Goal: Information Seeking & Learning: Learn about a topic

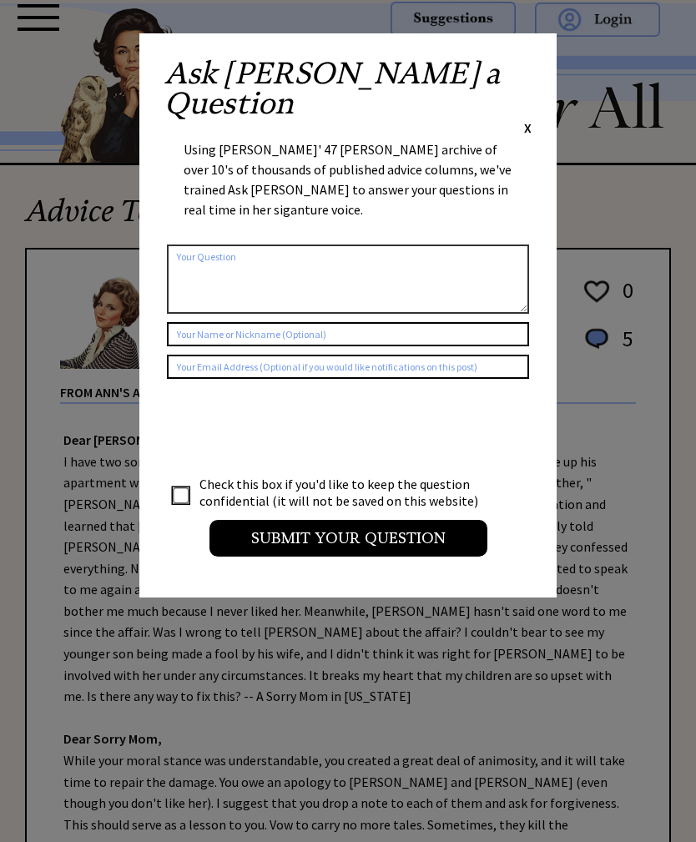
click at [527, 119] on span "X" at bounding box center [528, 127] width 8 height 17
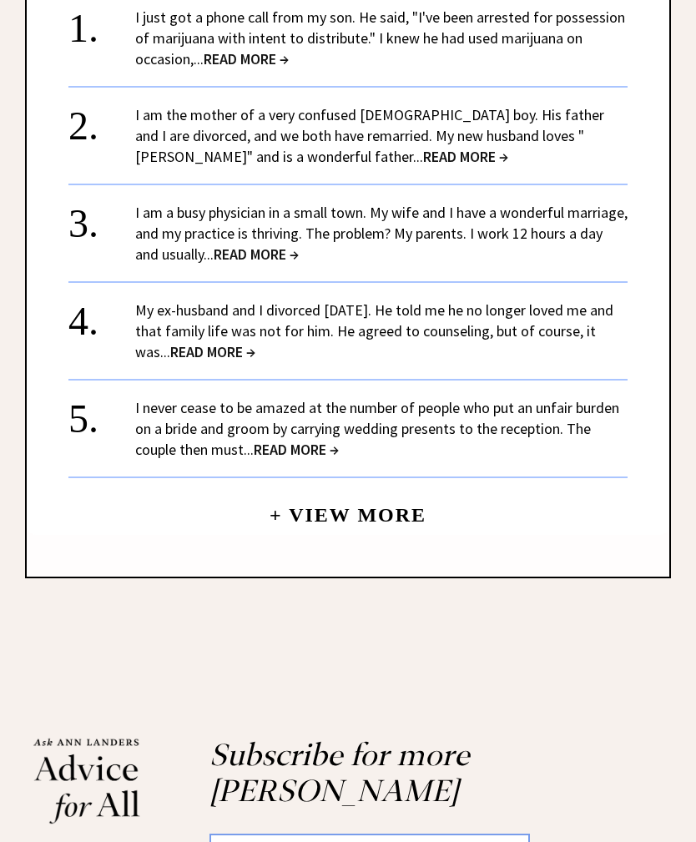
scroll to position [1762, 0]
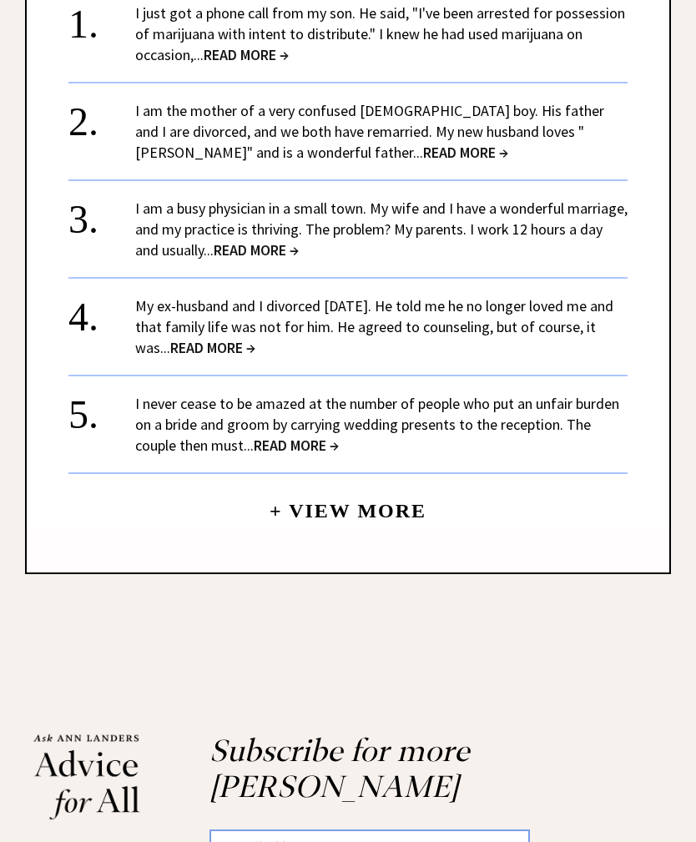
click at [388, 486] on link "+ View More" at bounding box center [348, 504] width 157 height 36
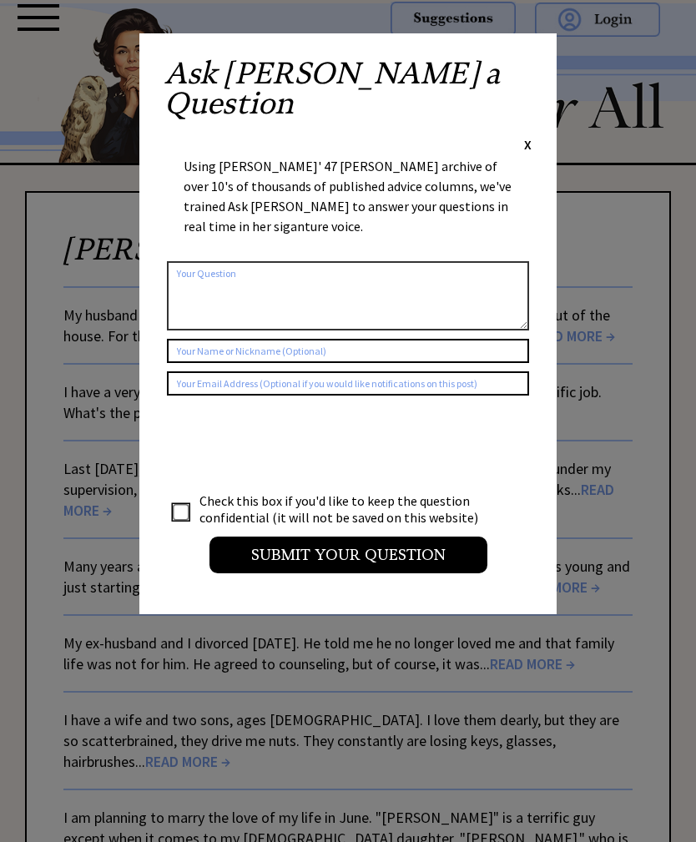
click at [545, 59] on div "Ask [PERSON_NAME] a Question X Using [PERSON_NAME]' 47 [PERSON_NAME] archive of…" at bounding box center [347, 323] width 417 height 581
click at [529, 136] on span "X" at bounding box center [528, 144] width 8 height 17
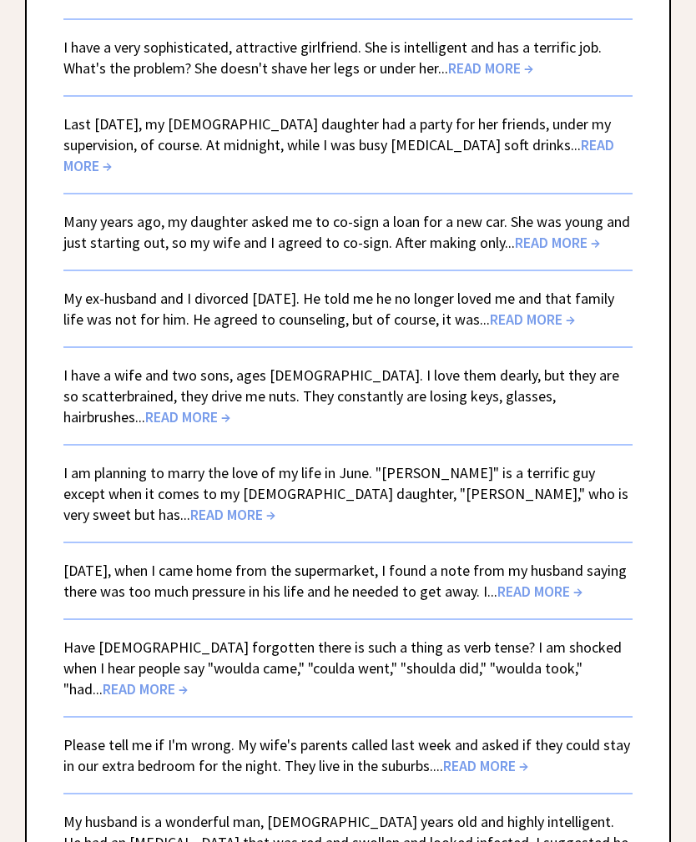
scroll to position [345, 0]
click at [564, 234] on span "READ MORE →" at bounding box center [557, 242] width 85 height 19
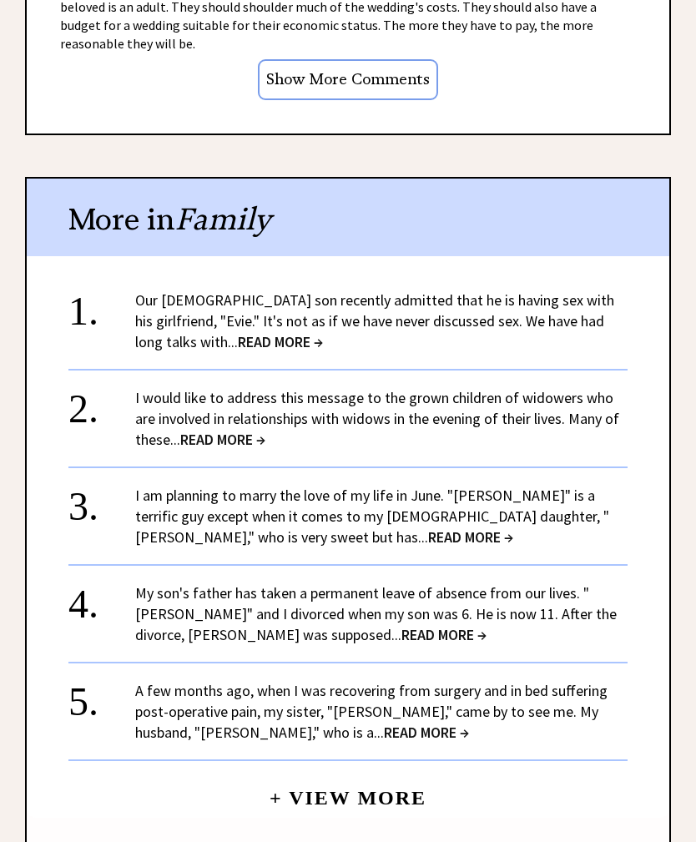
scroll to position [1563, 0]
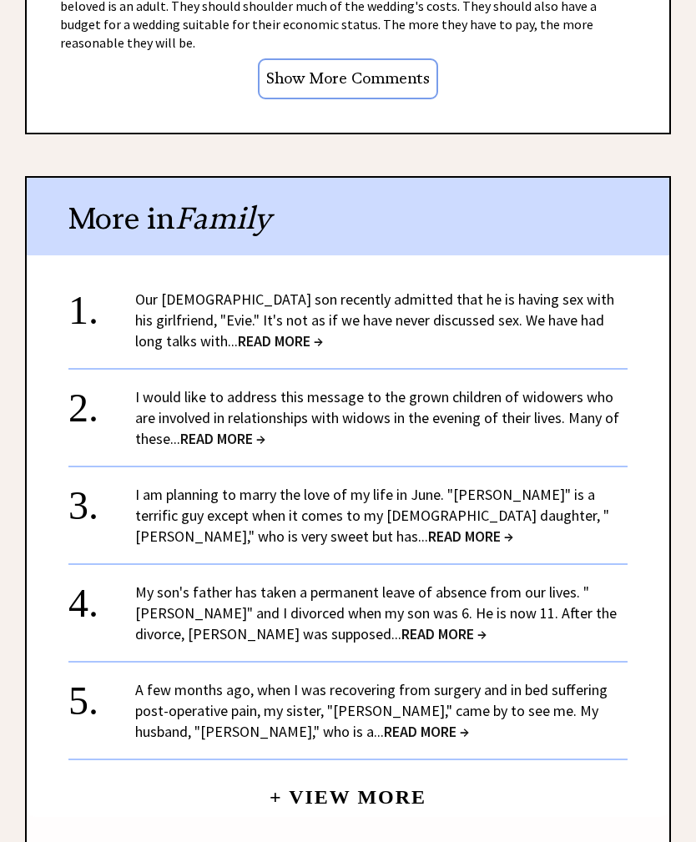
click at [238, 332] on span "READ MORE →" at bounding box center [280, 341] width 85 height 19
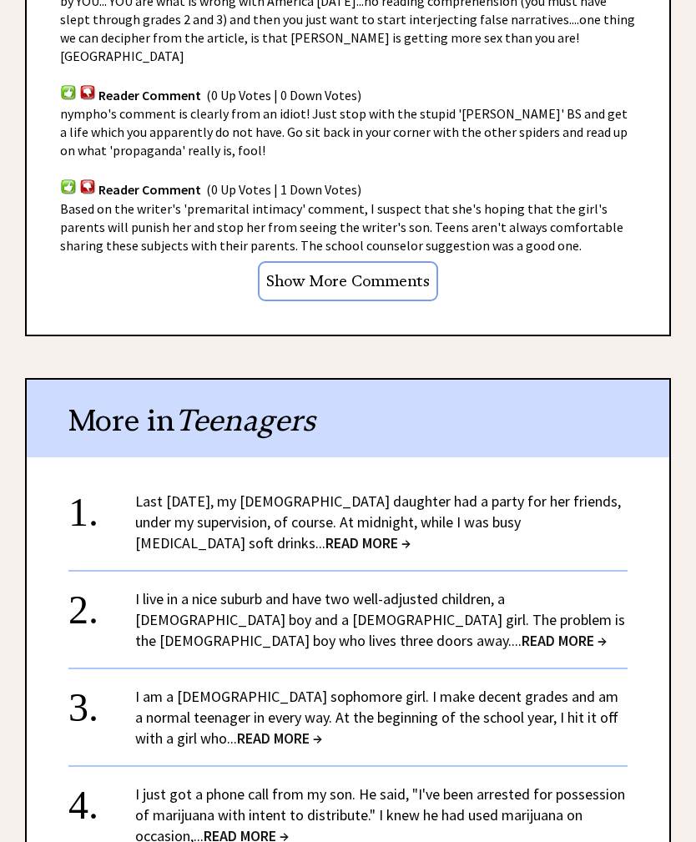
scroll to position [1466, 0]
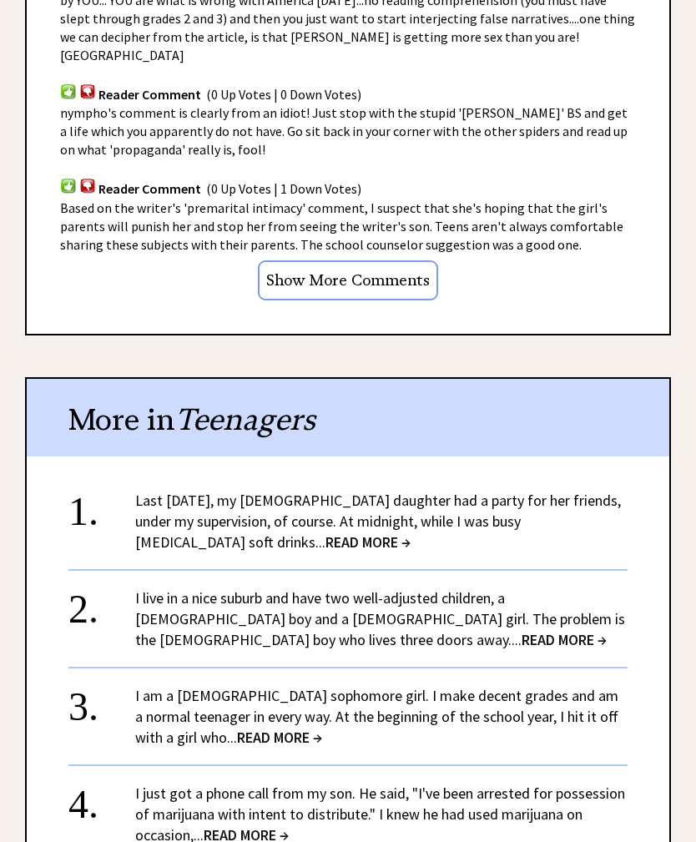
click at [325, 532] on span "READ MORE →" at bounding box center [367, 541] width 85 height 19
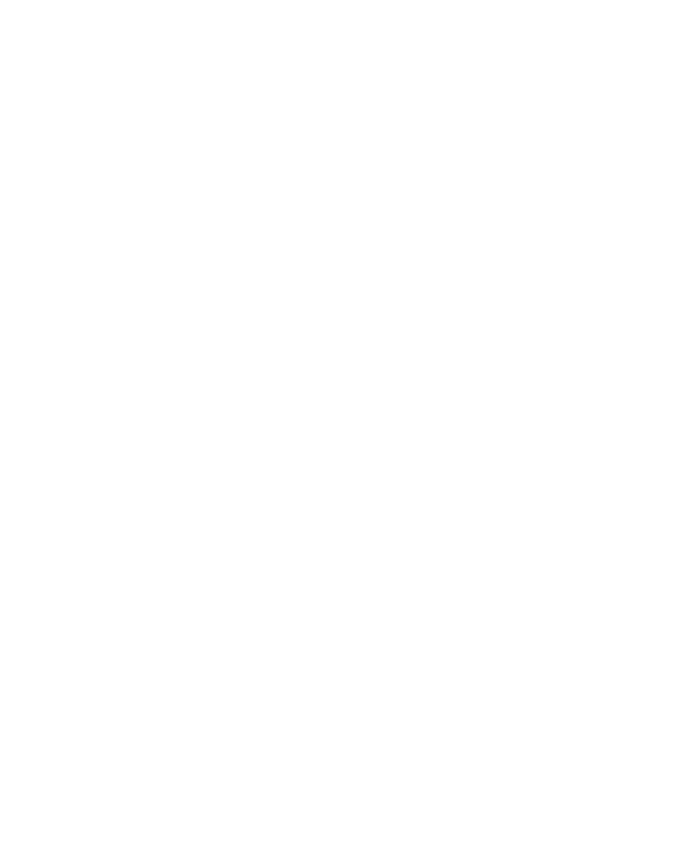
scroll to position [1867, 0]
